Goal: Information Seeking & Learning: Learn about a topic

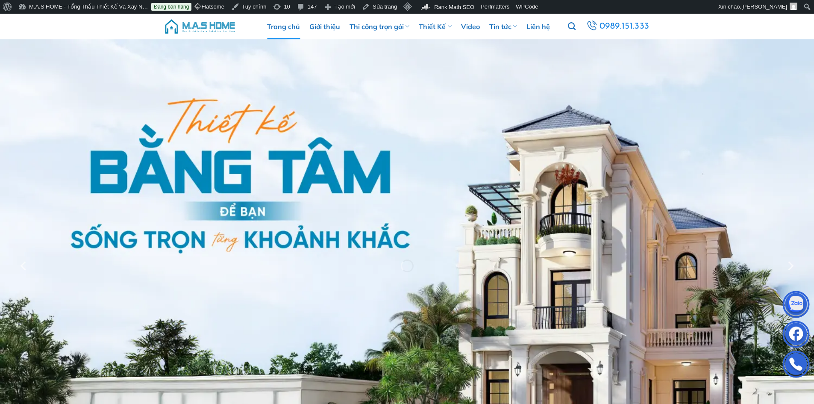
click at [215, 28] on img at bounding box center [200, 27] width 73 height 26
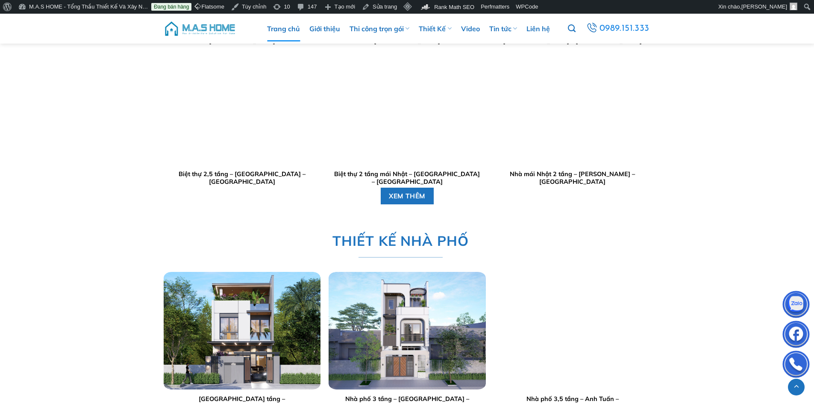
scroll to position [1324, 0]
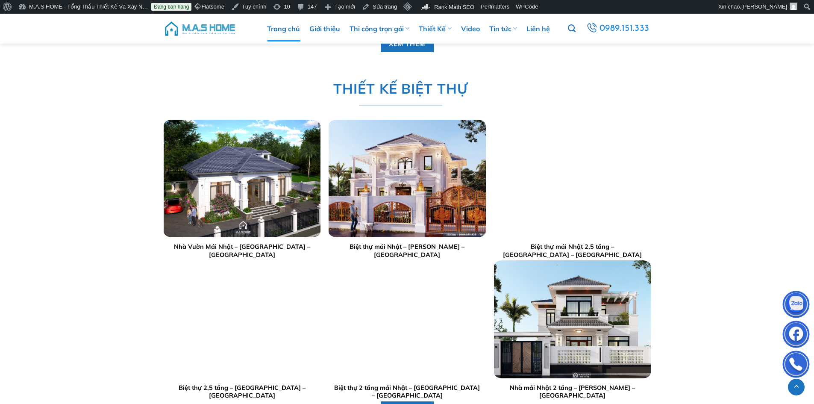
scroll to position [1410, 0]
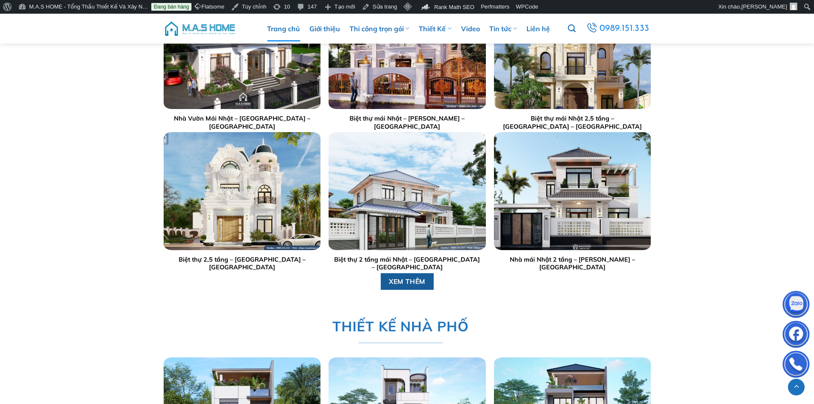
click at [422, 277] on span "XEM THÊM" at bounding box center [407, 281] width 37 height 11
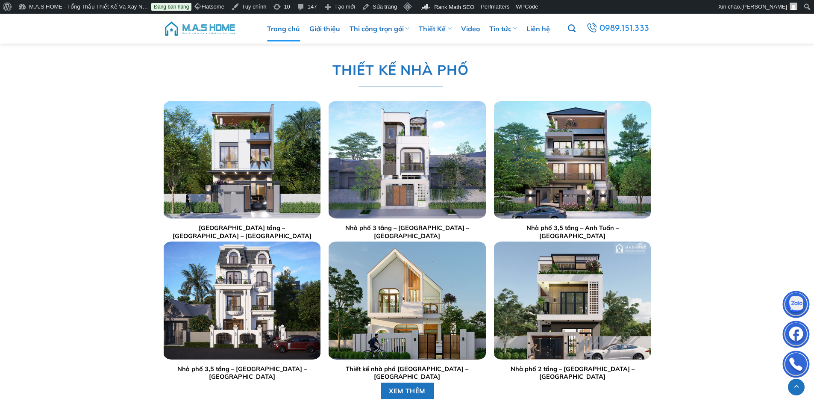
scroll to position [1709, 0]
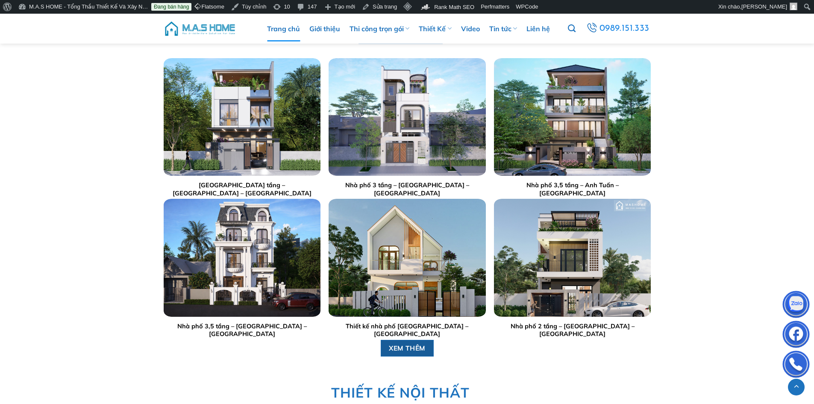
click at [405, 346] on span "XEM THÊM" at bounding box center [407, 347] width 37 height 11
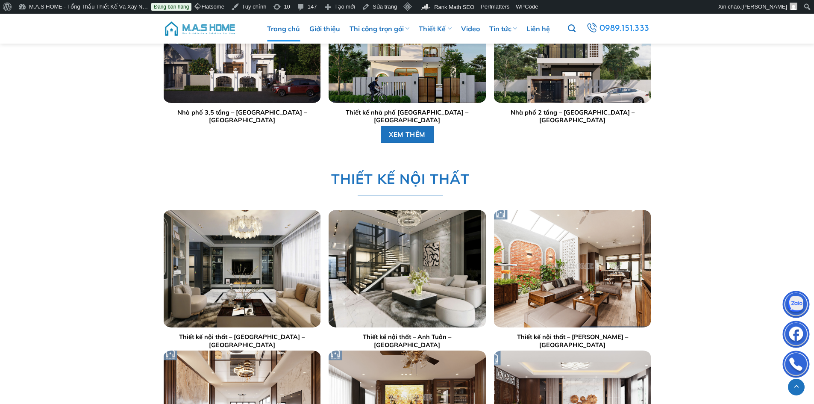
scroll to position [1837, 0]
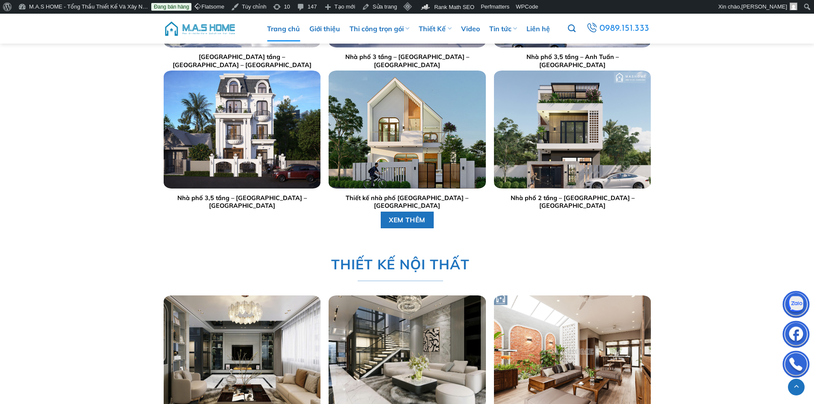
click at [213, 29] on img at bounding box center [200, 29] width 73 height 26
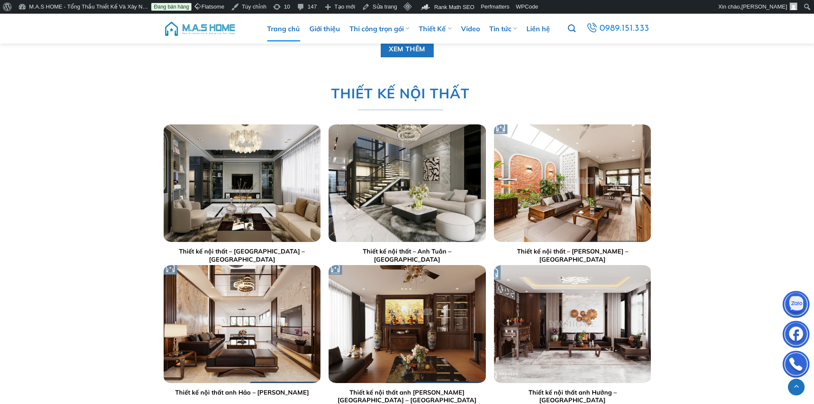
scroll to position [2051, 0]
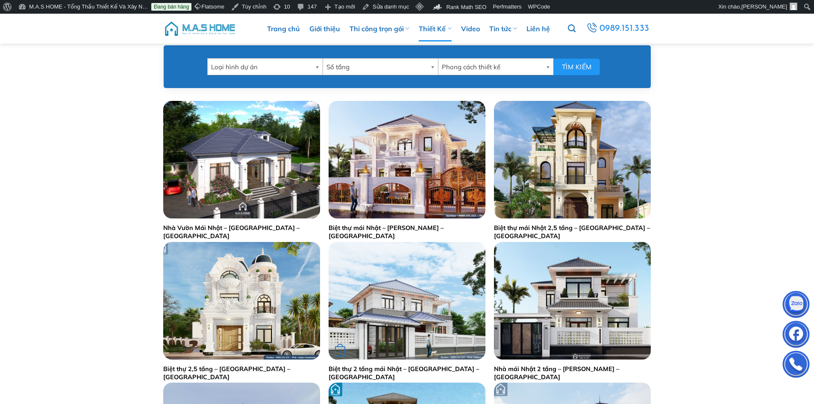
scroll to position [342, 0]
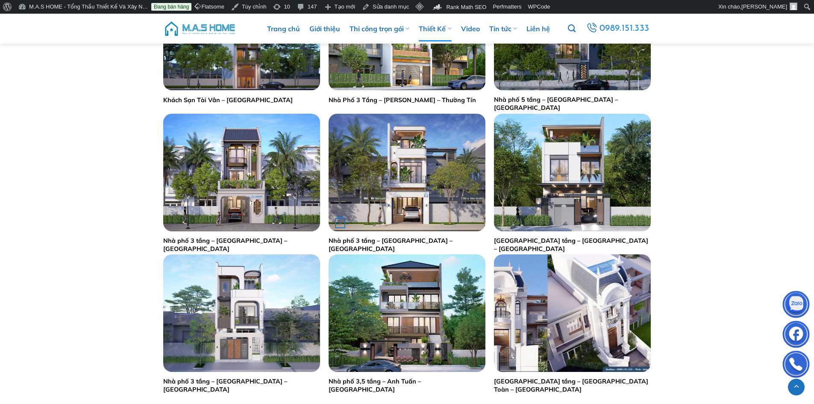
scroll to position [384, 0]
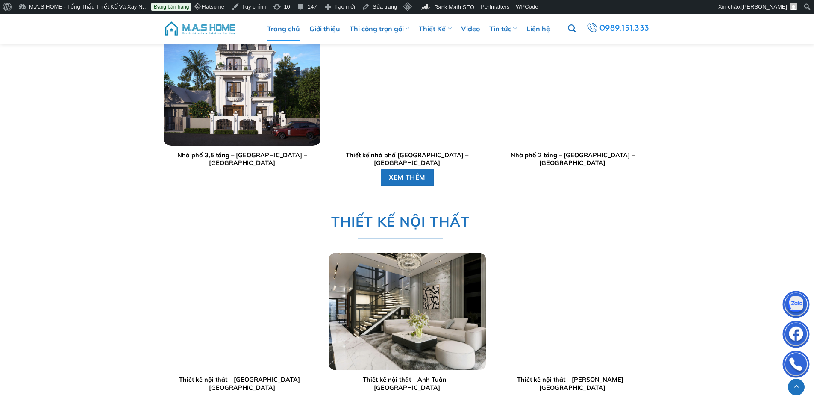
scroll to position [1965, 0]
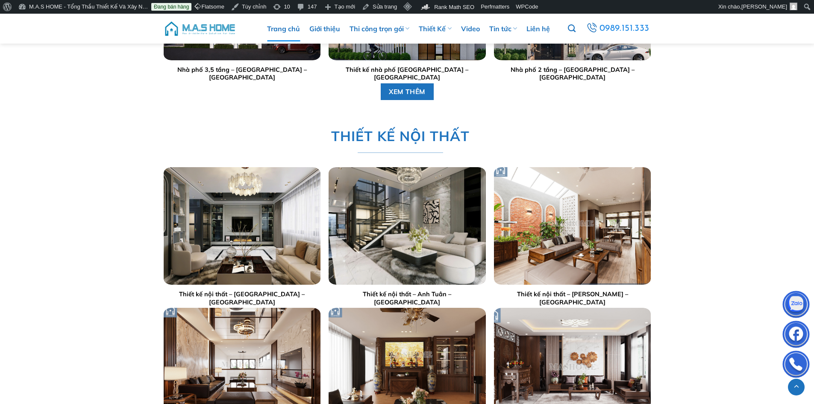
click at [266, 223] on div at bounding box center [241, 225] width 157 height 117
click at [270, 213] on img "Thiết kế nội thất - Anh Tân - Bắc Ninh" at bounding box center [241, 225] width 157 height 117
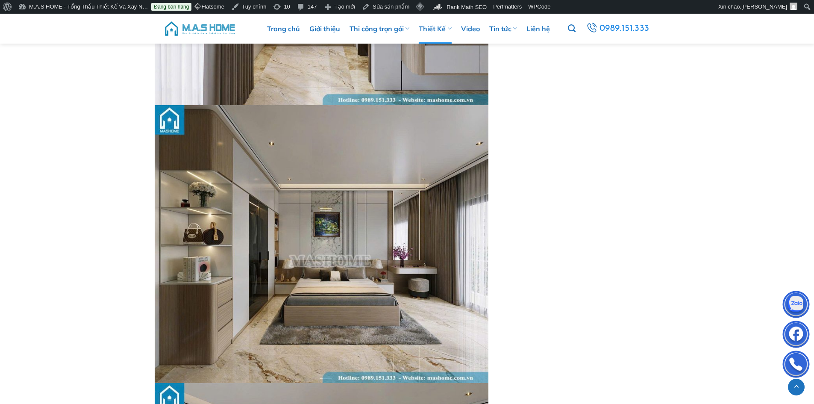
scroll to position [4956, 0]
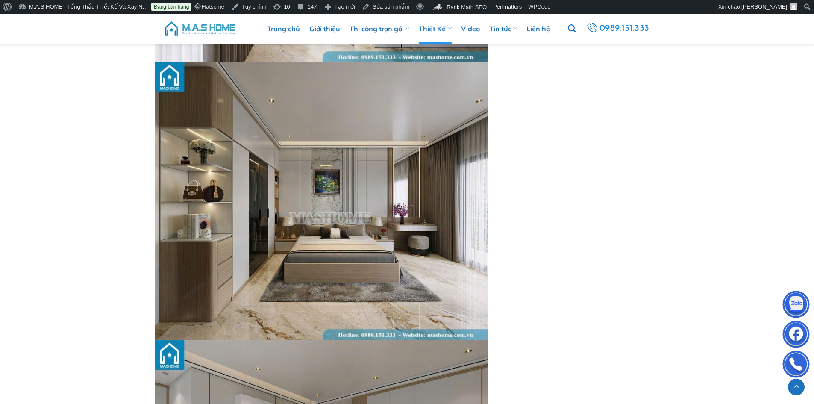
click at [198, 29] on img at bounding box center [200, 29] width 73 height 26
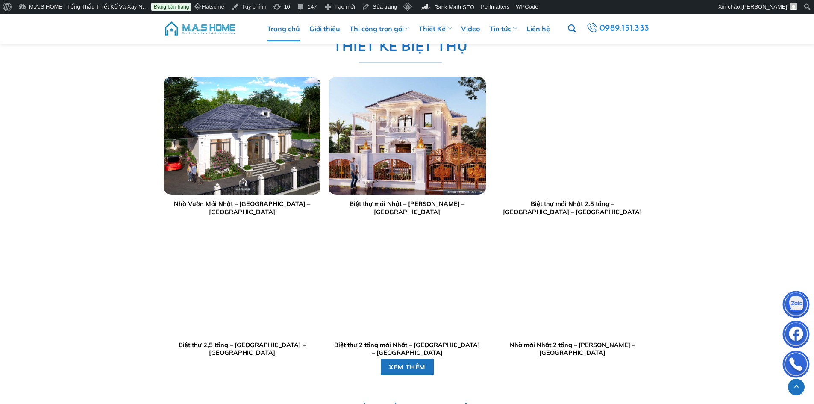
scroll to position [1196, 0]
